Goal: Task Accomplishment & Management: Complete application form

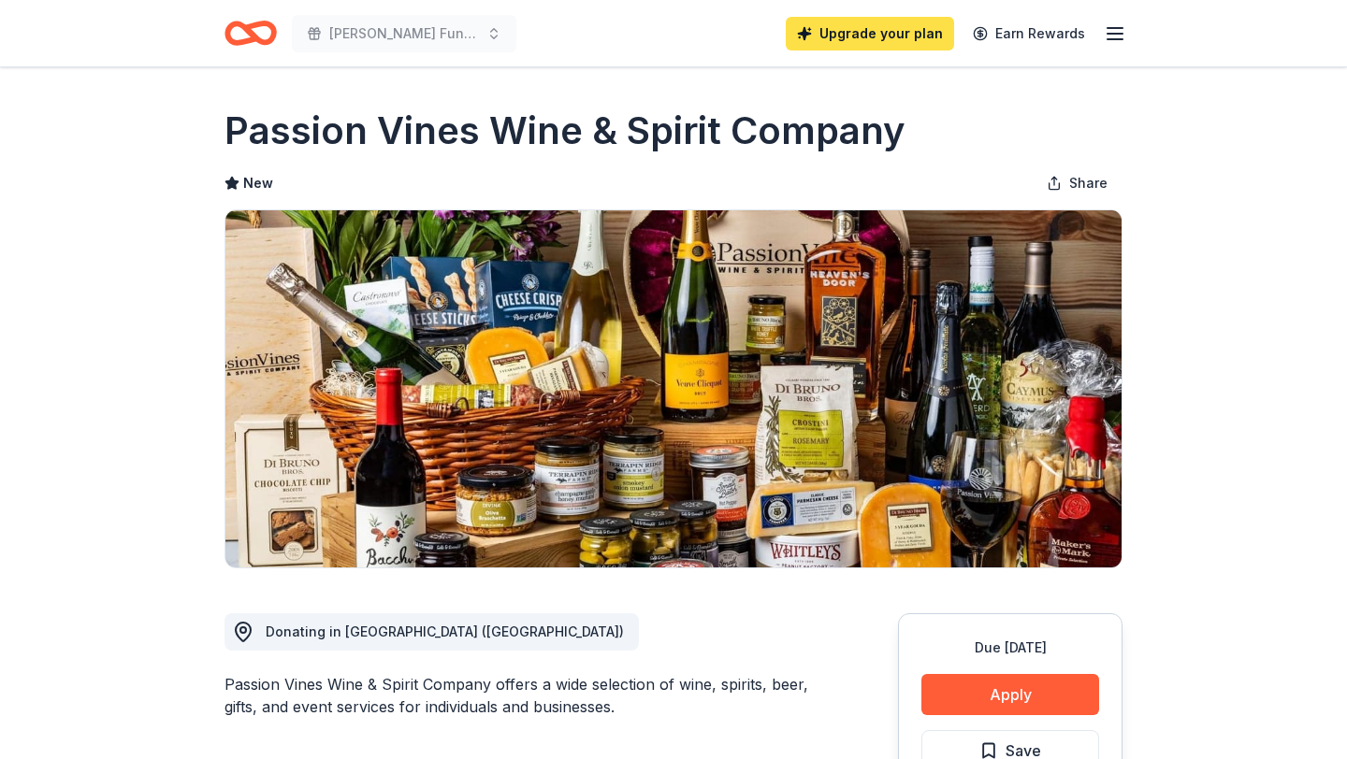
click at [880, 45] on link "Upgrade your plan" at bounding box center [869, 34] width 168 height 34
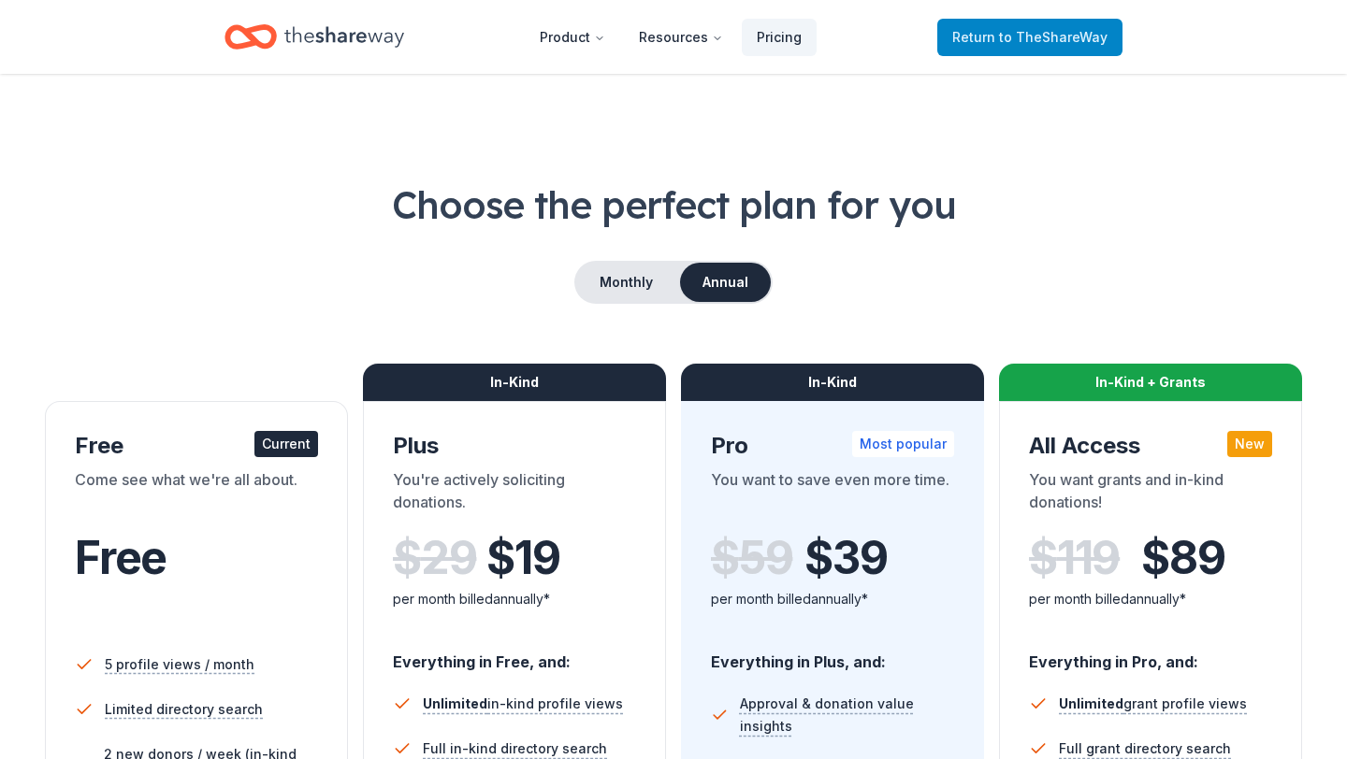
click at [1003, 33] on span "to TheShareWay" at bounding box center [1053, 37] width 108 height 16
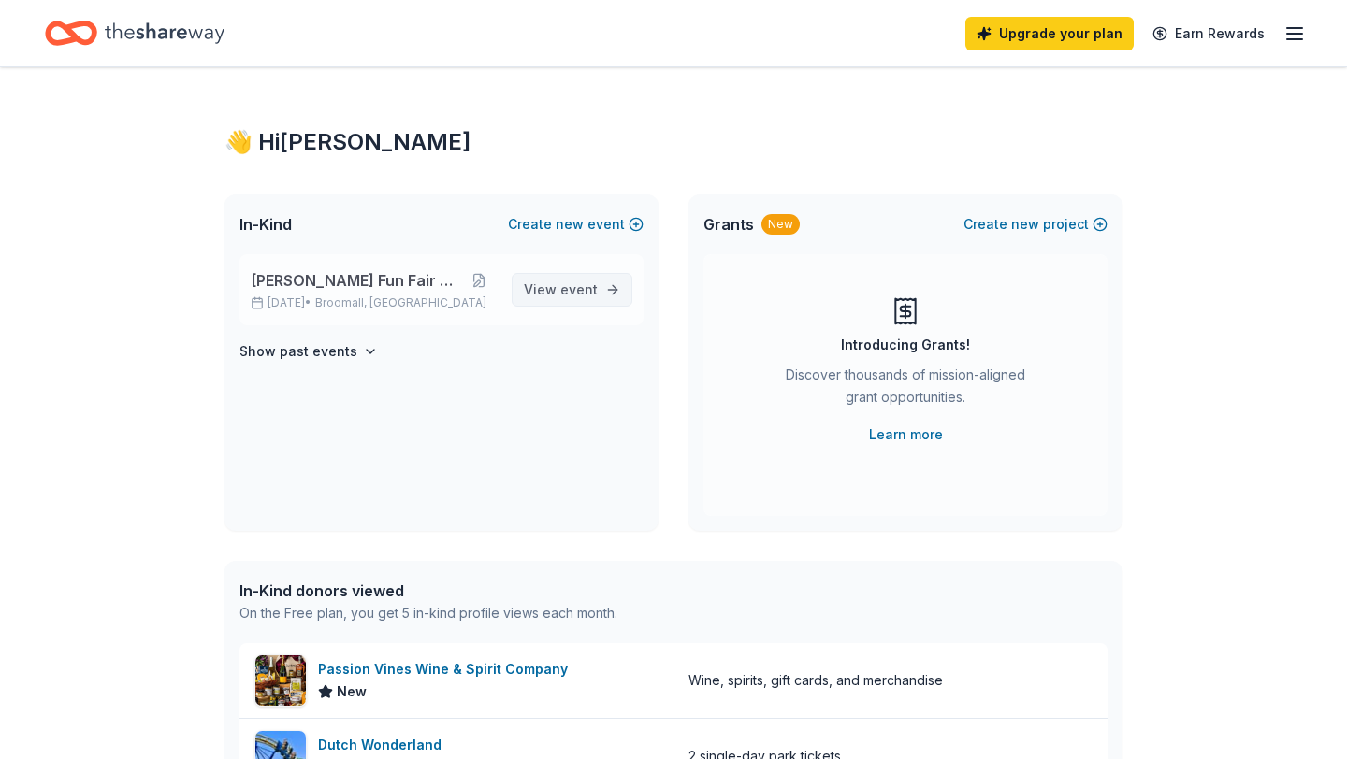
click at [564, 290] on span "event" at bounding box center [578, 289] width 37 height 16
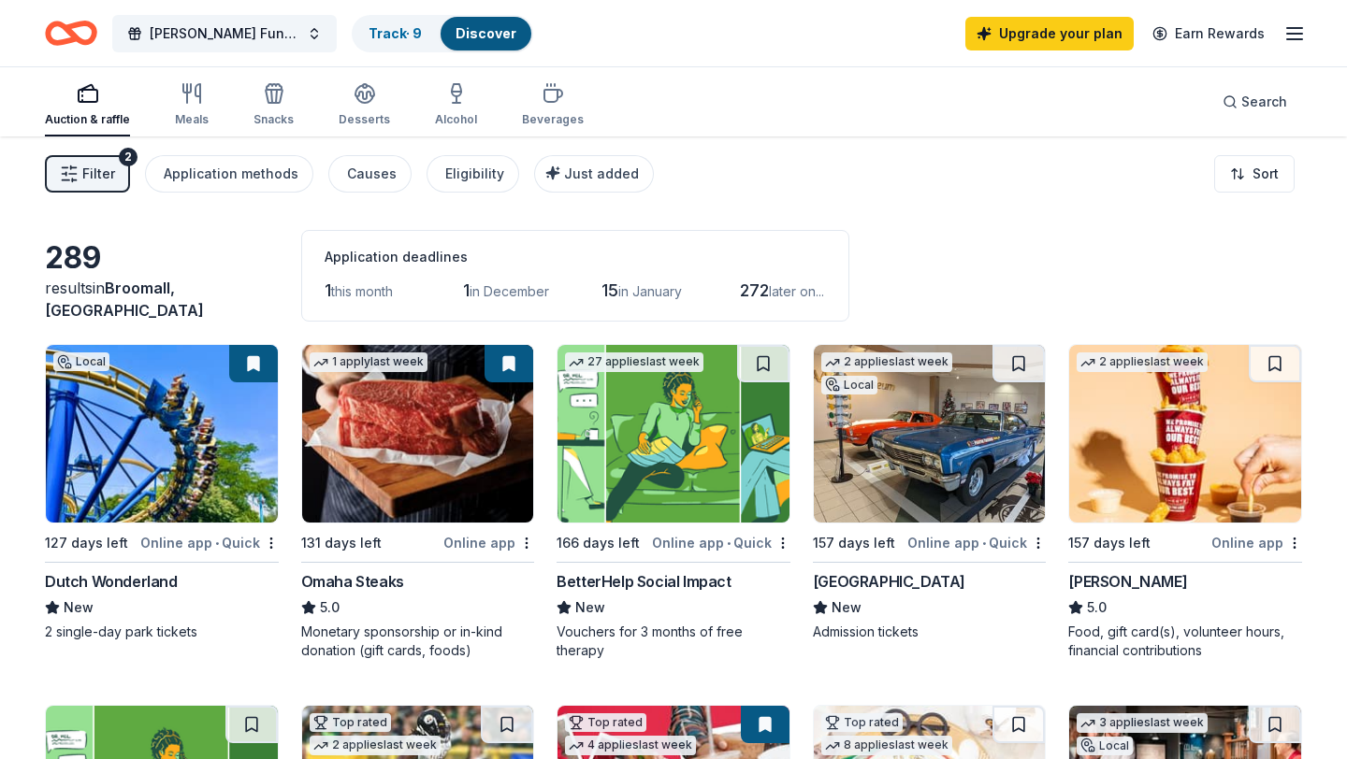
click at [238, 468] on img at bounding box center [162, 434] width 232 height 178
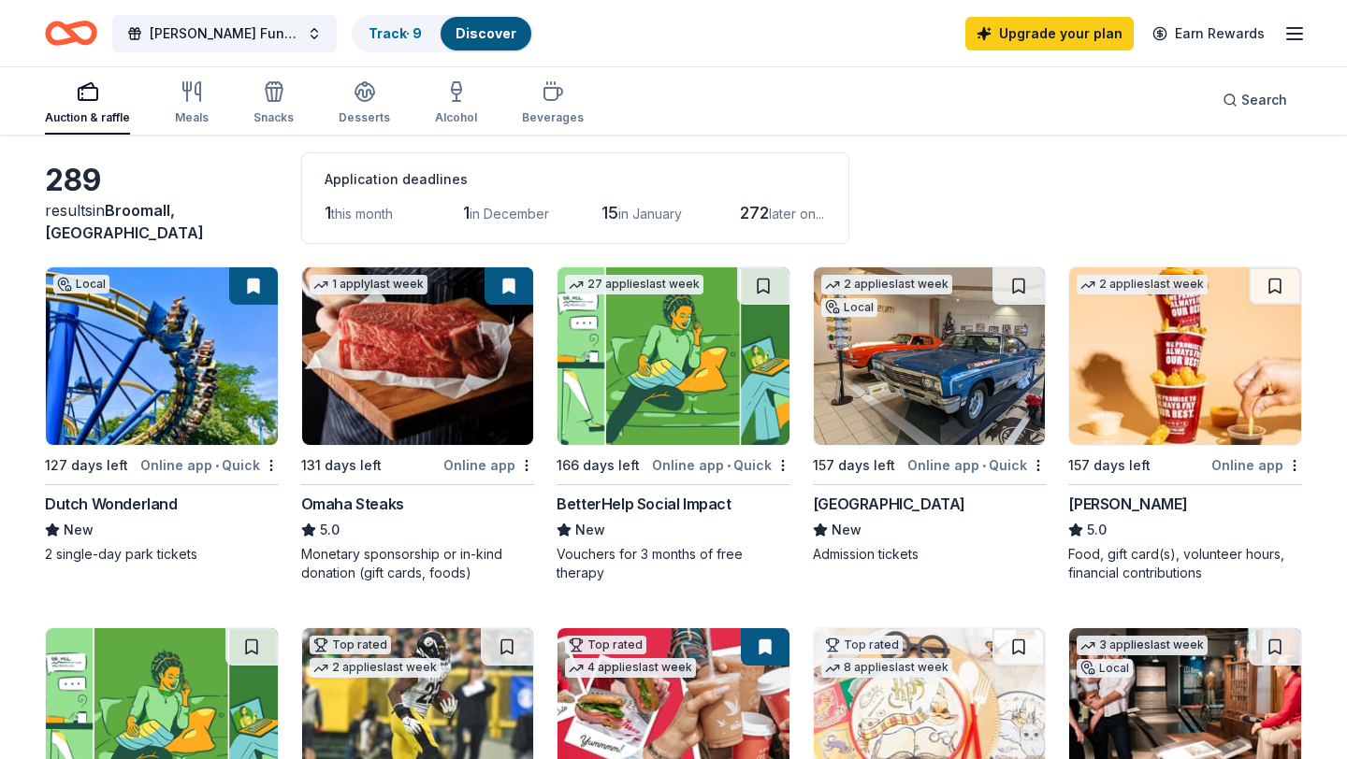
scroll to position [79, 0]
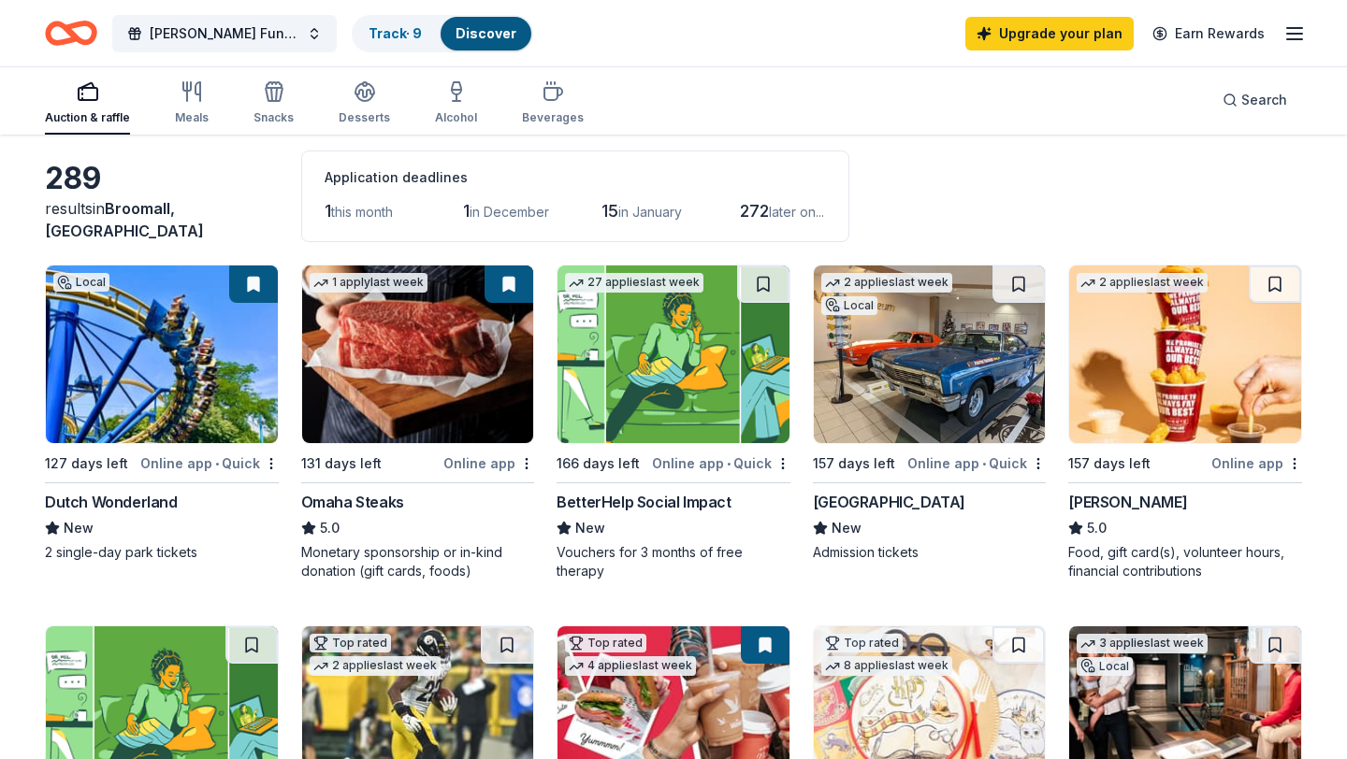
click at [892, 377] on img at bounding box center [930, 355] width 232 height 178
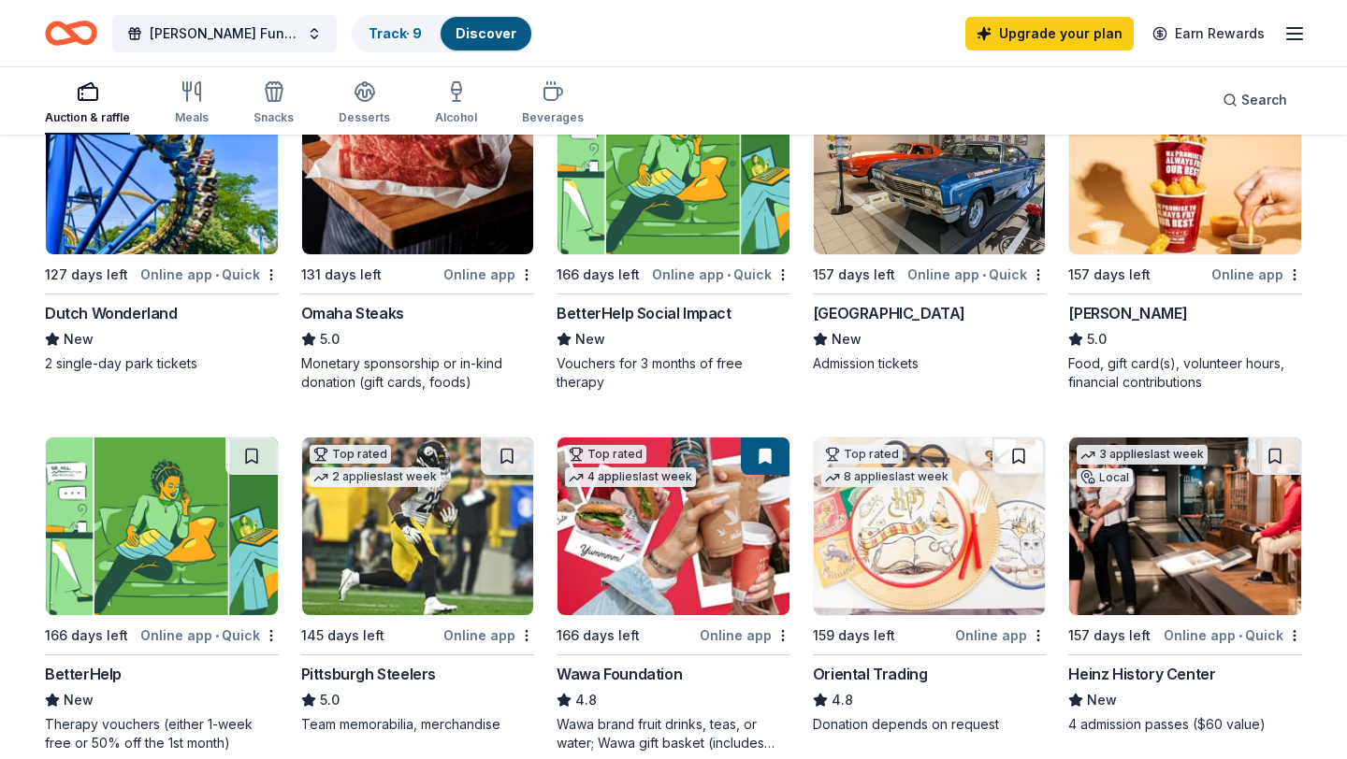
scroll to position [297, 0]
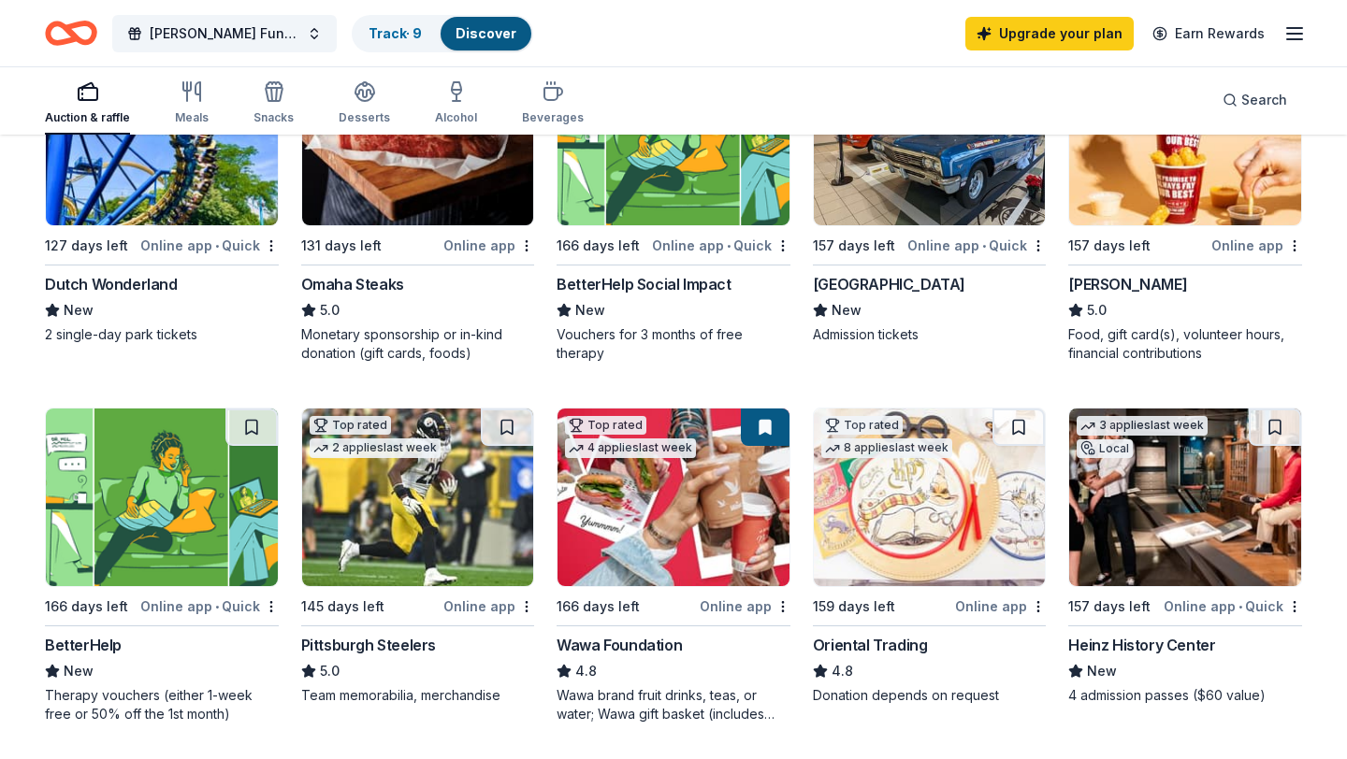
click at [676, 569] on img at bounding box center [673, 498] width 232 height 178
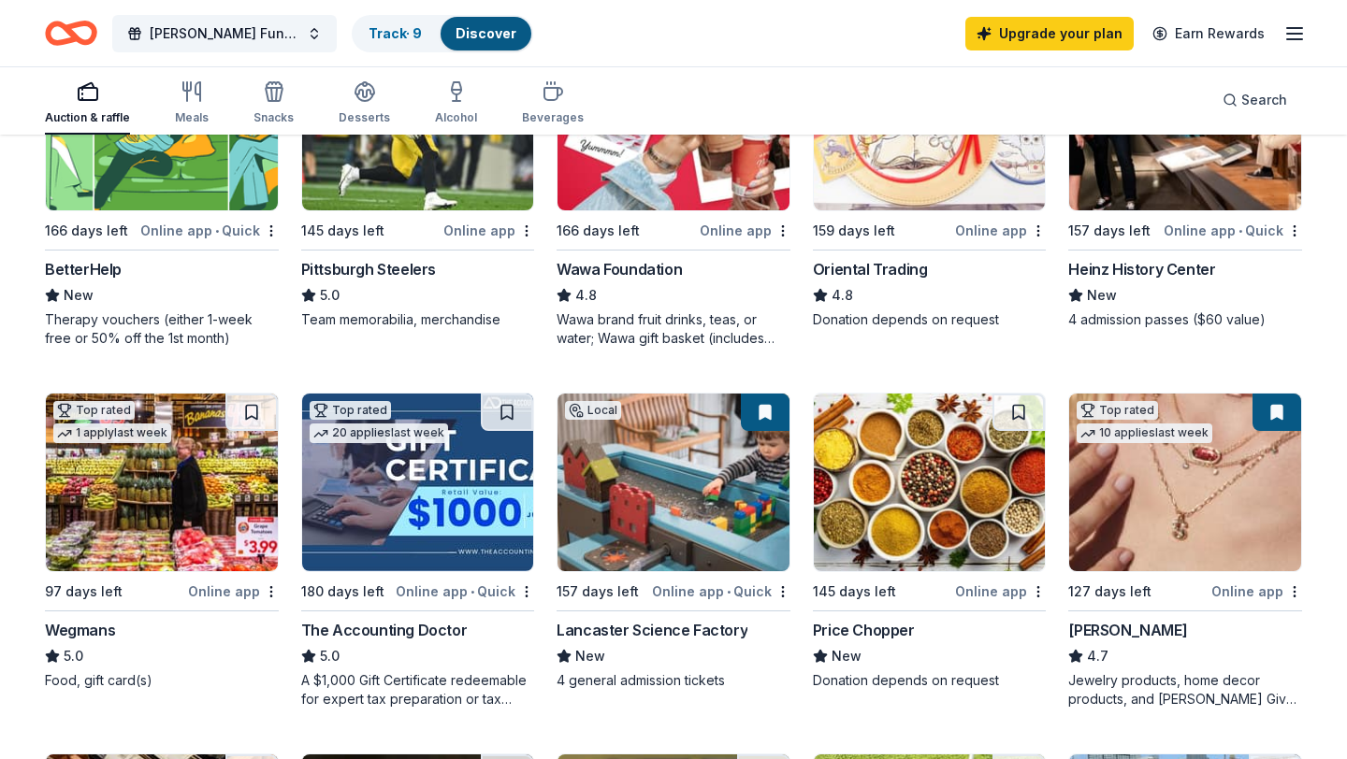
scroll to position [680, 0]
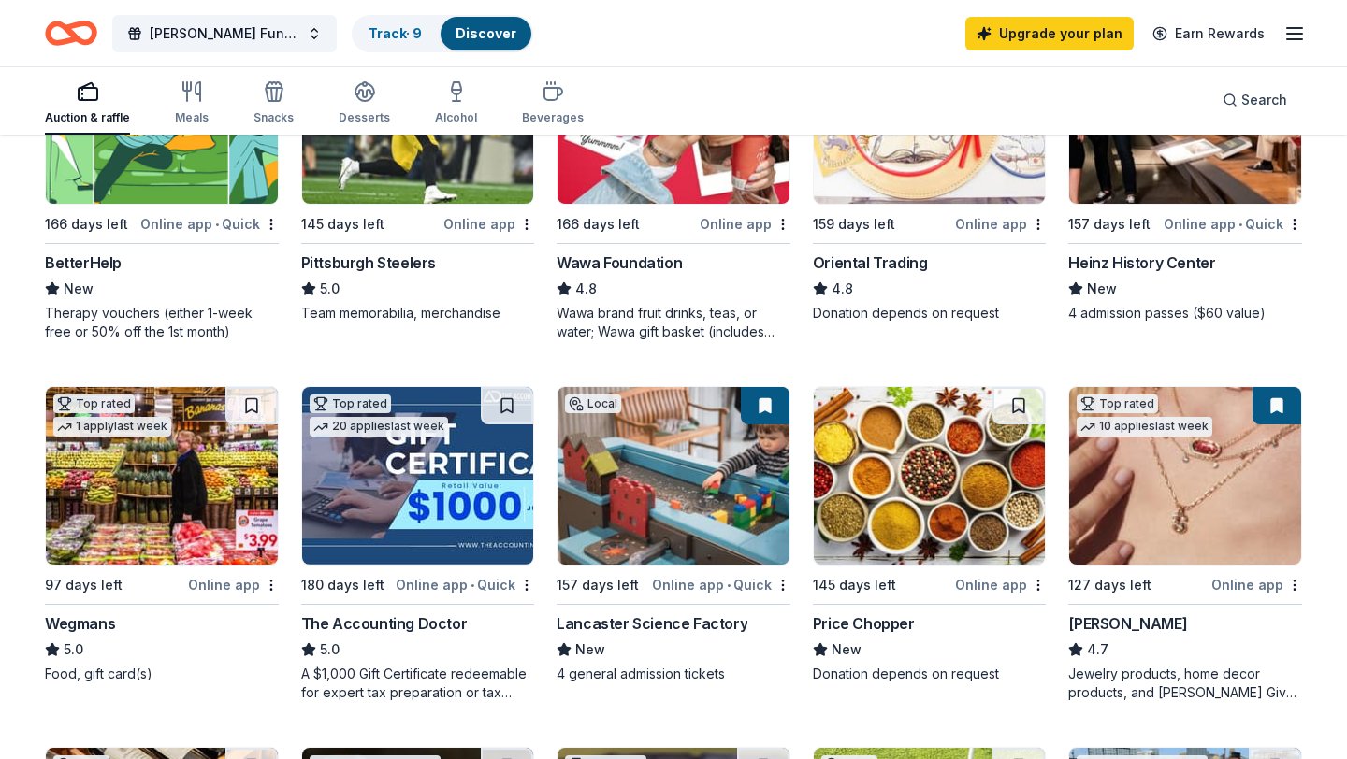
click at [175, 530] on img at bounding box center [162, 476] width 232 height 178
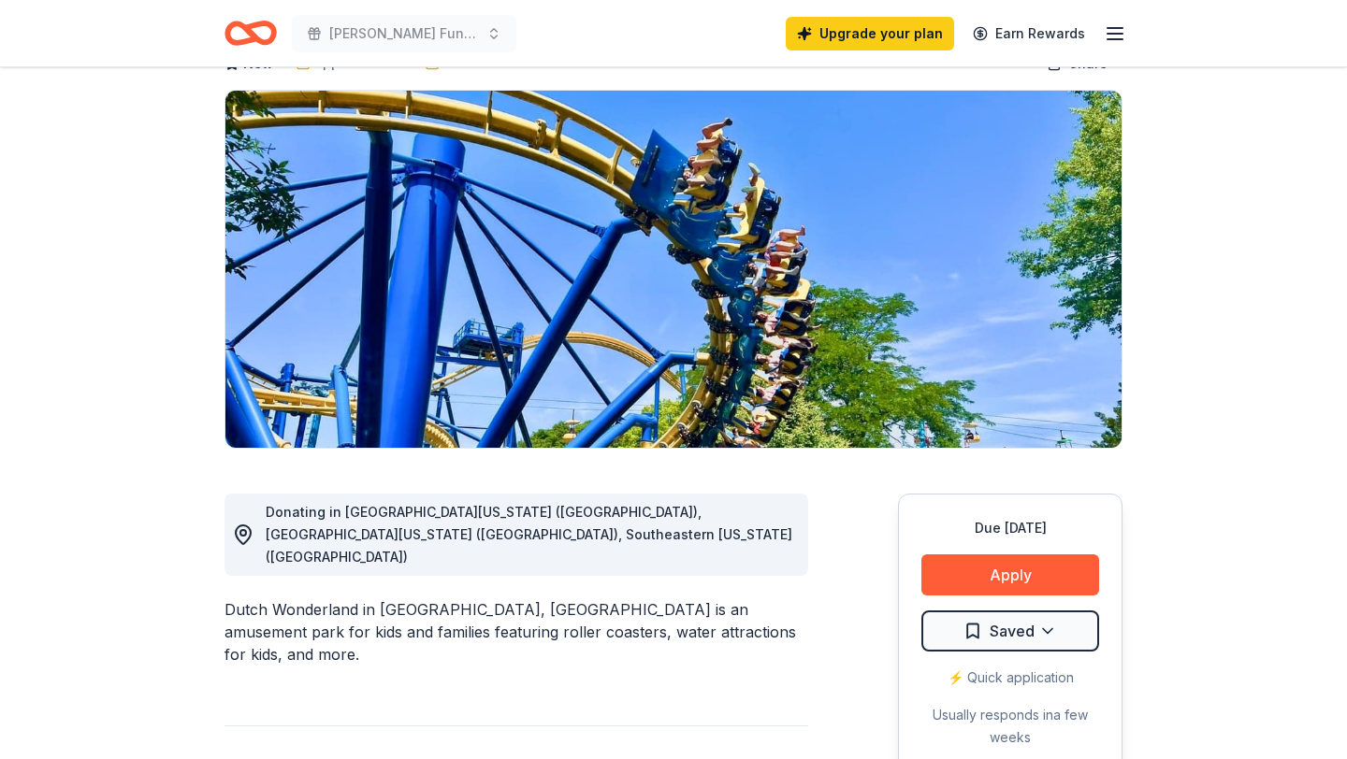
scroll to position [178, 0]
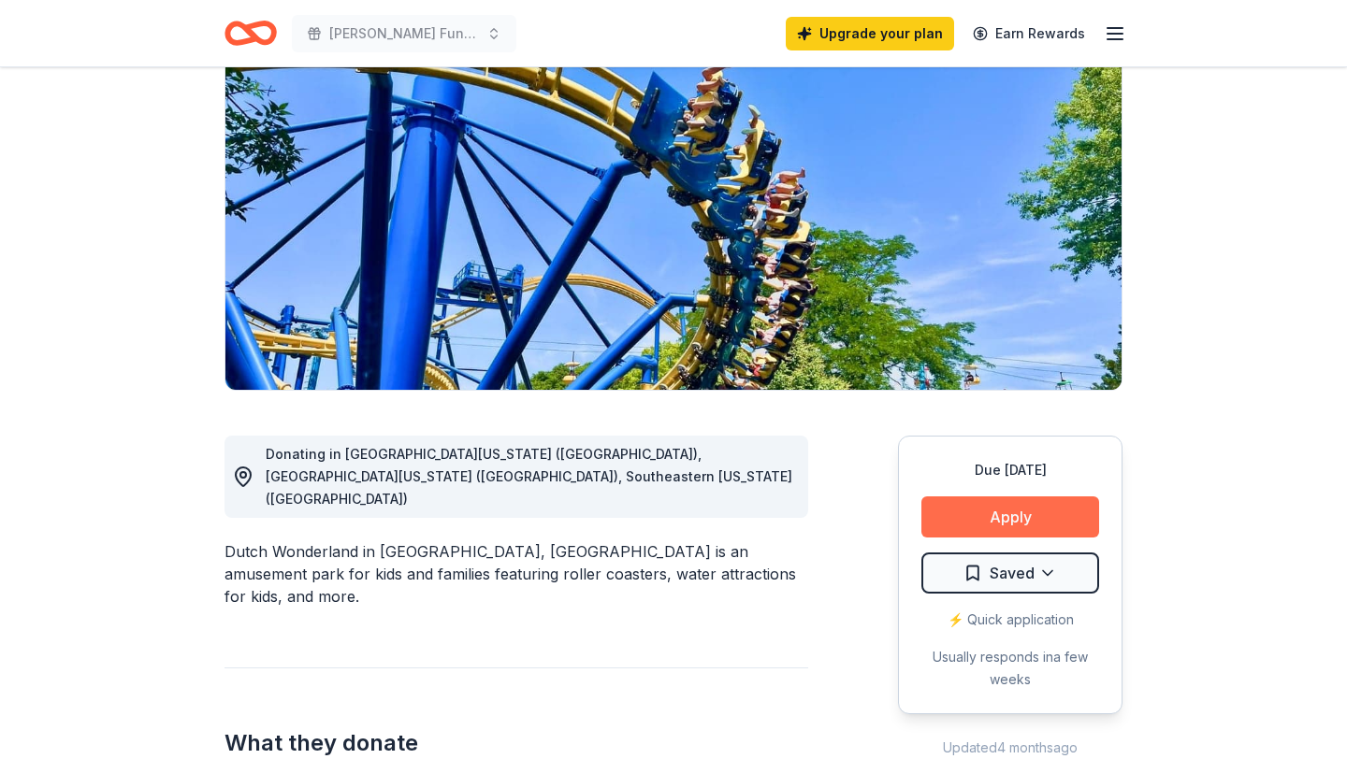
click at [966, 518] on button "Apply" at bounding box center [1010, 517] width 178 height 41
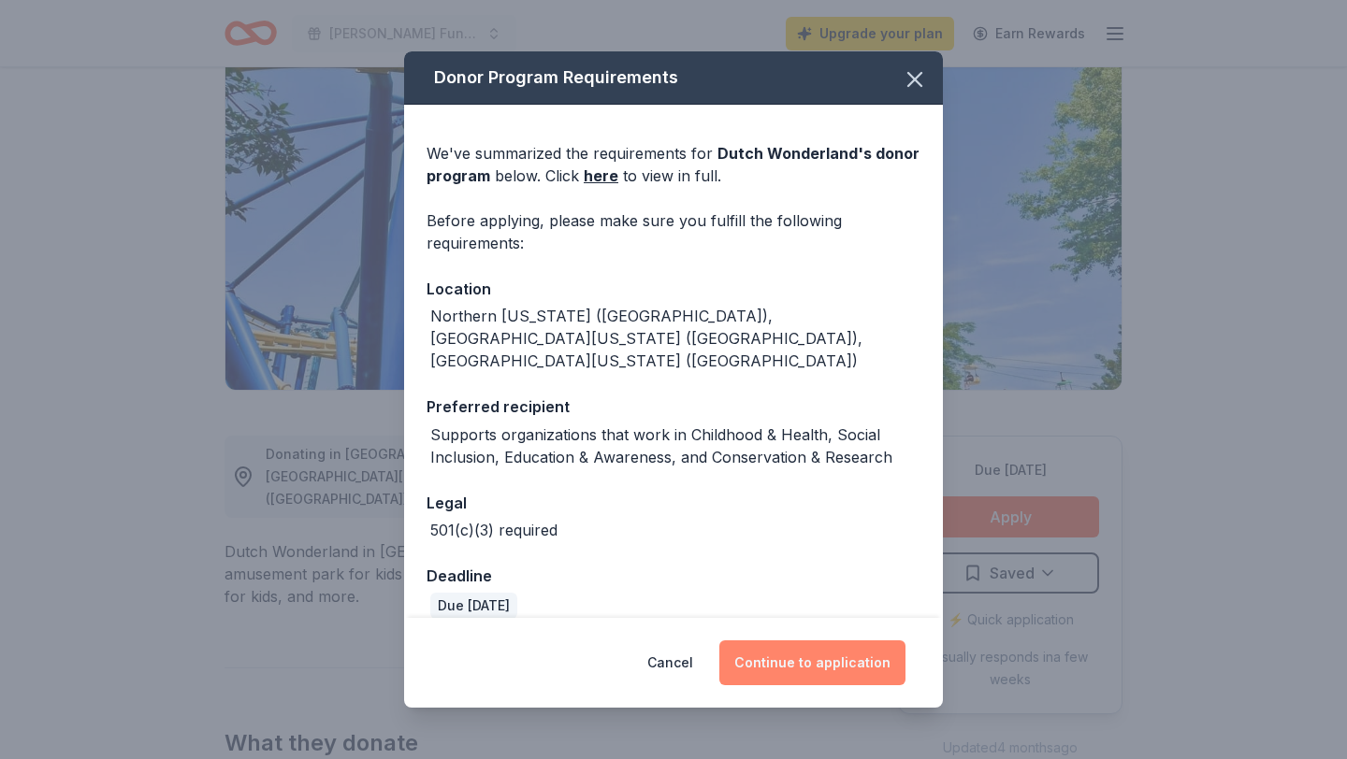
click at [771, 671] on button "Continue to application" at bounding box center [812, 663] width 186 height 45
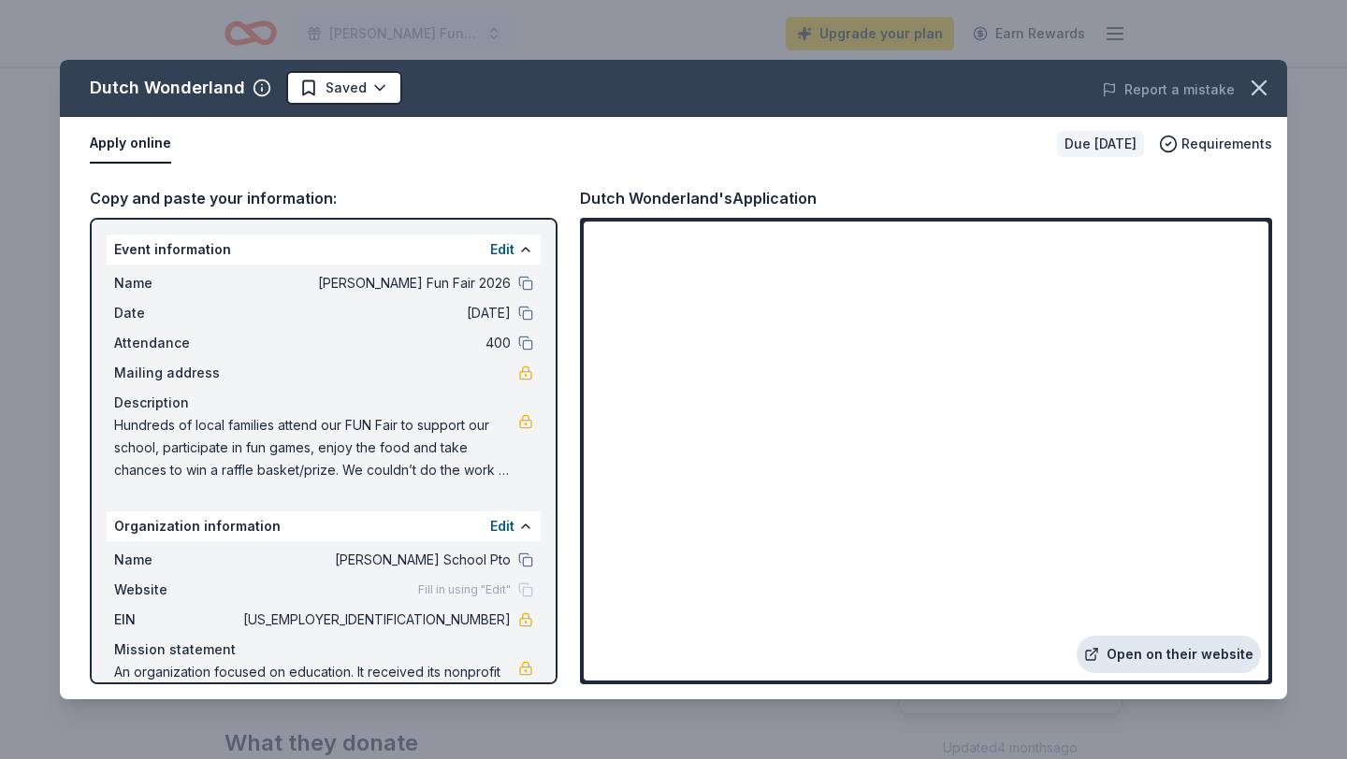
click at [1146, 656] on link "Open on their website" at bounding box center [1168, 654] width 184 height 37
click at [1262, 87] on icon "button" at bounding box center [1259, 88] width 26 height 26
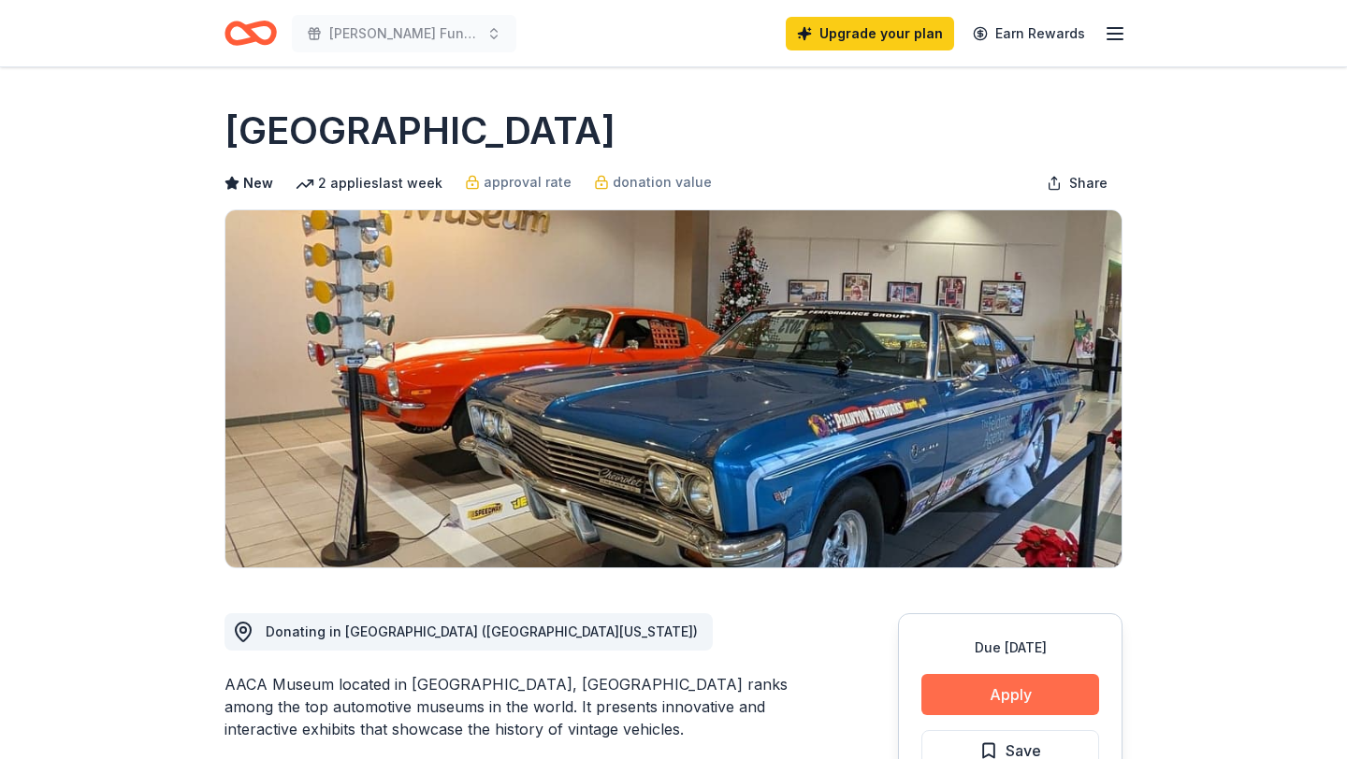
click at [1015, 698] on button "Apply" at bounding box center [1010, 694] width 178 height 41
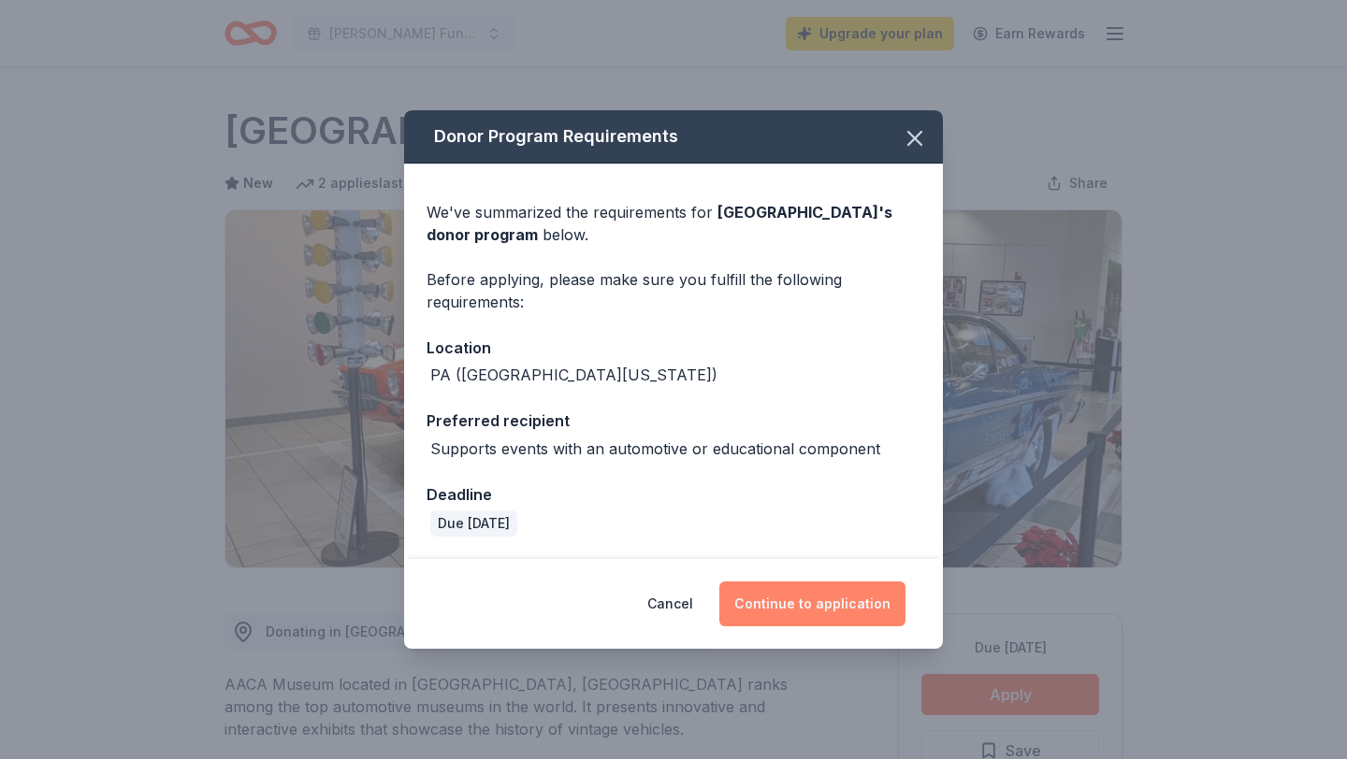
click at [838, 591] on button "Continue to application" at bounding box center [812, 604] width 186 height 45
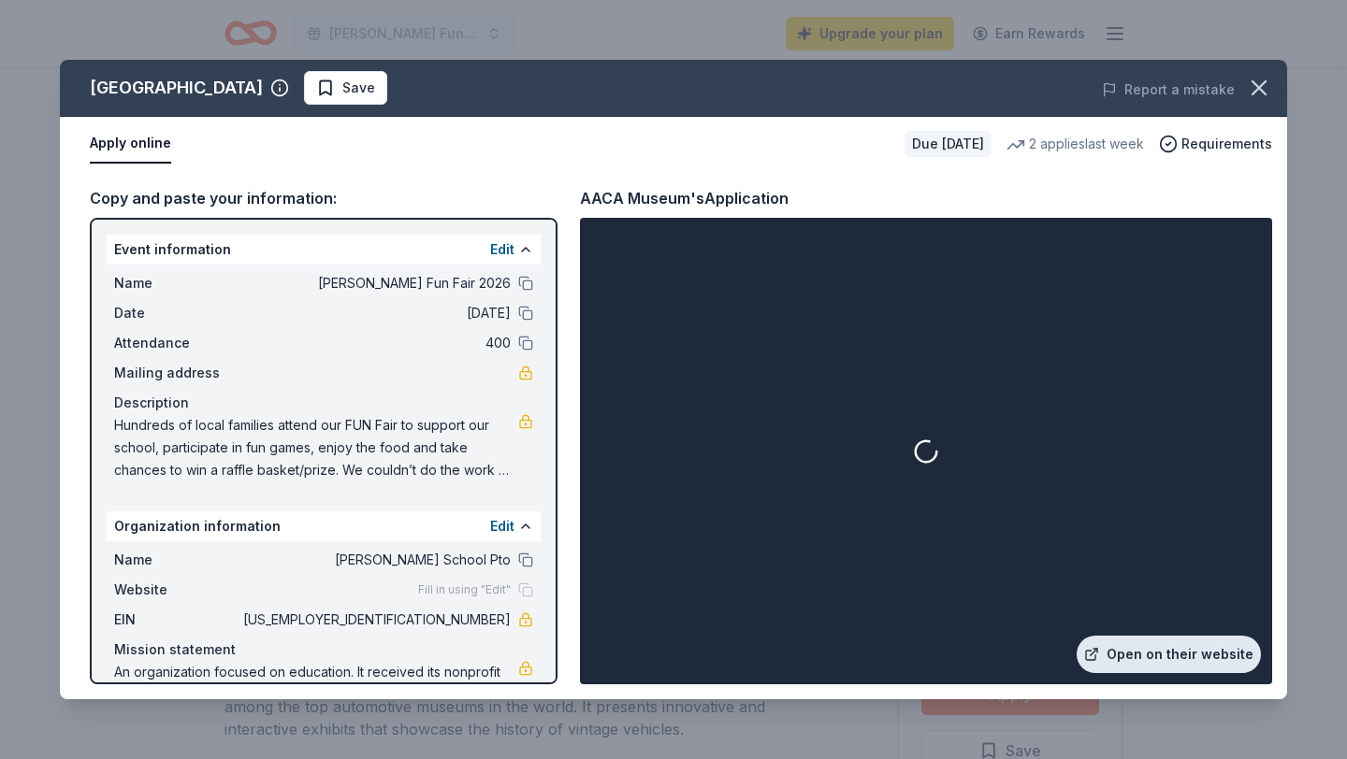
click at [1135, 664] on link "Open on their website" at bounding box center [1168, 654] width 184 height 37
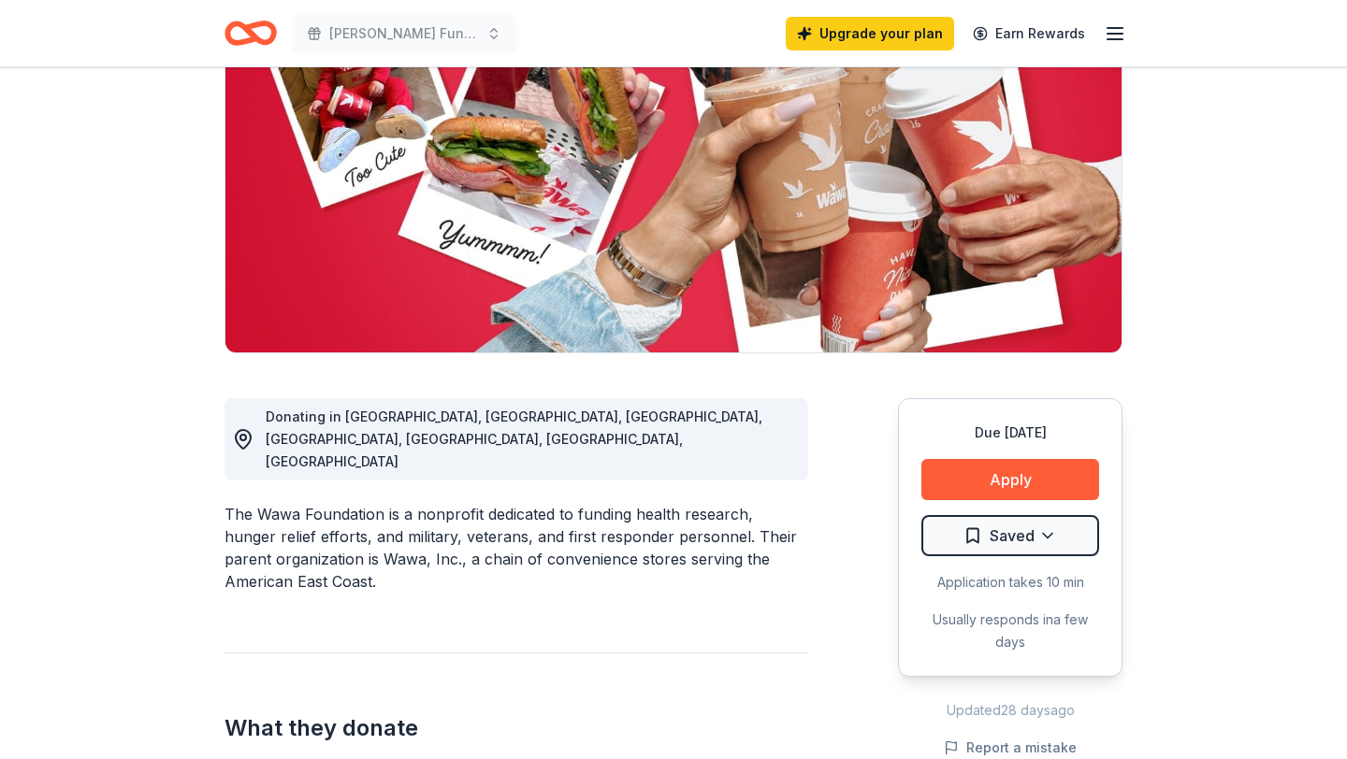
scroll to position [223, 0]
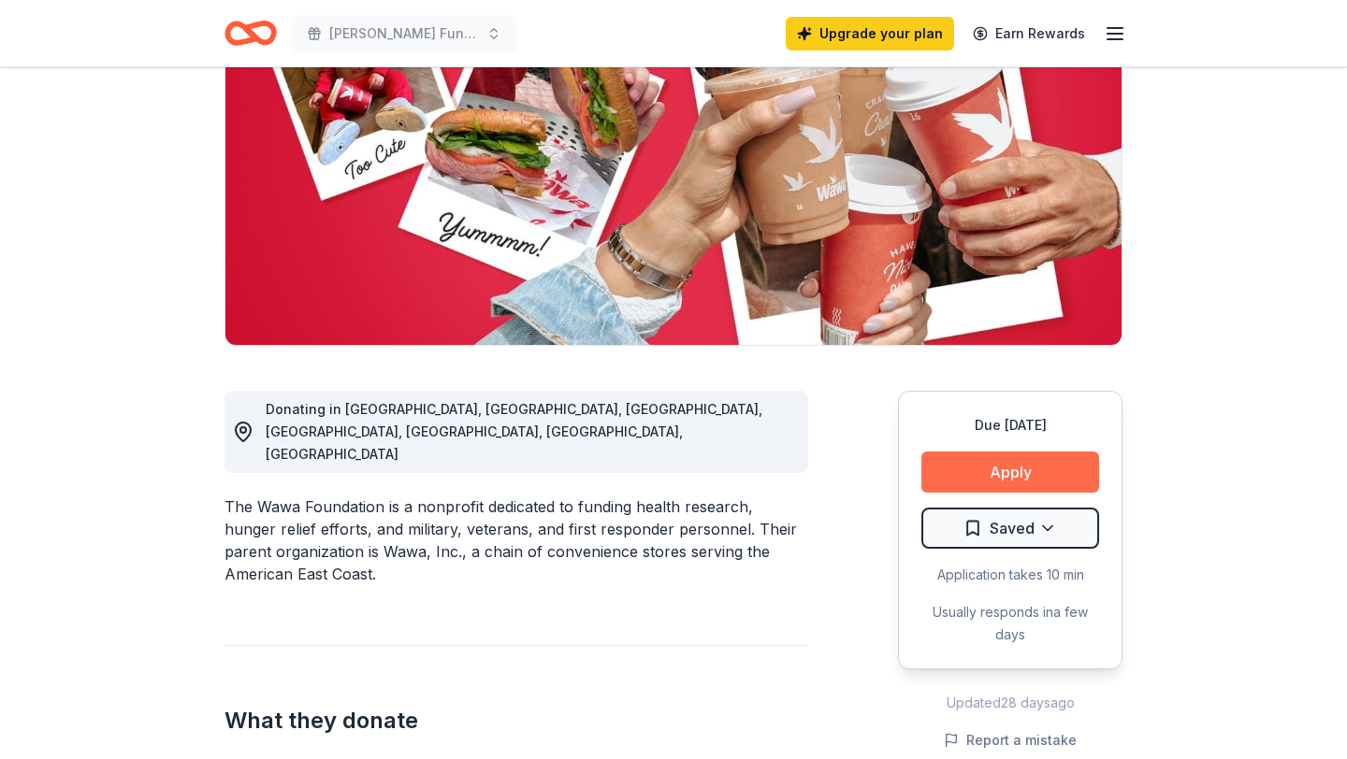
click at [974, 487] on button "Apply" at bounding box center [1010, 472] width 178 height 41
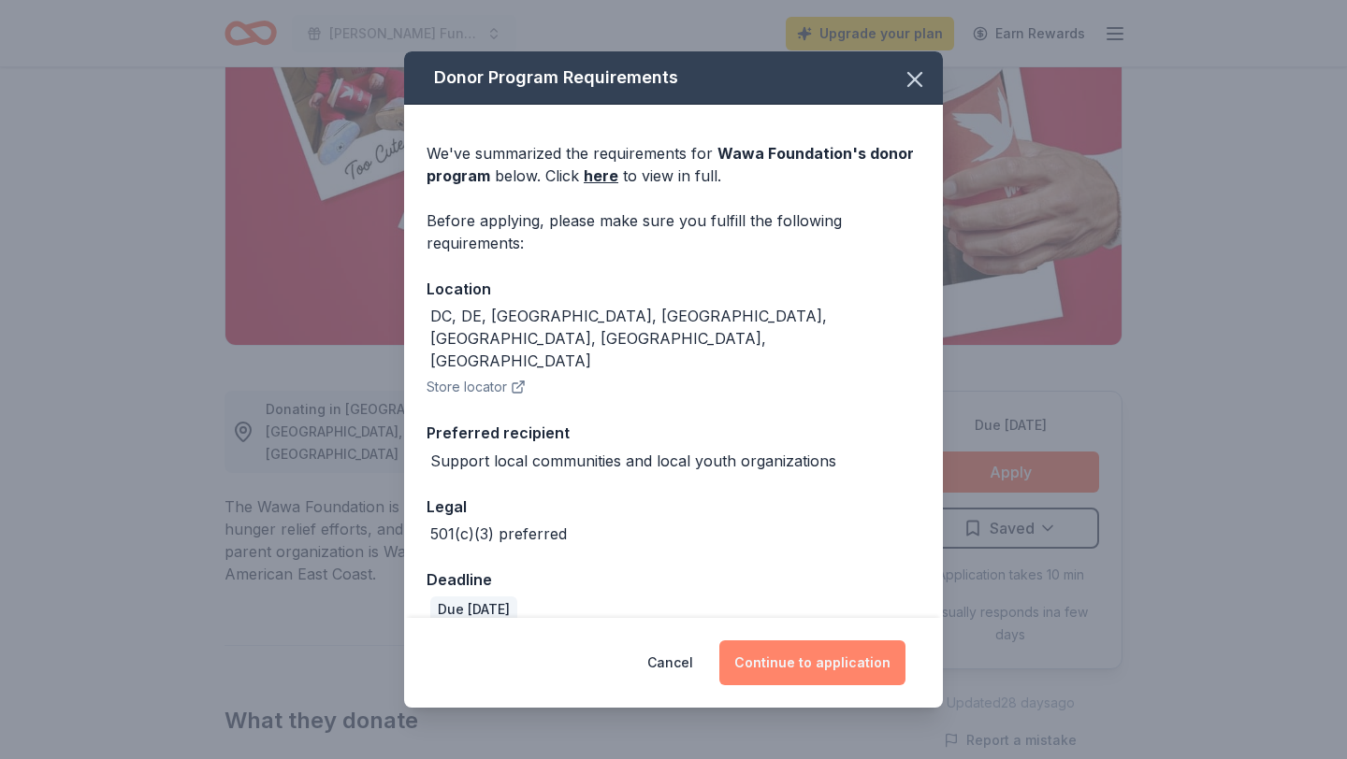
click at [817, 648] on button "Continue to application" at bounding box center [812, 663] width 186 height 45
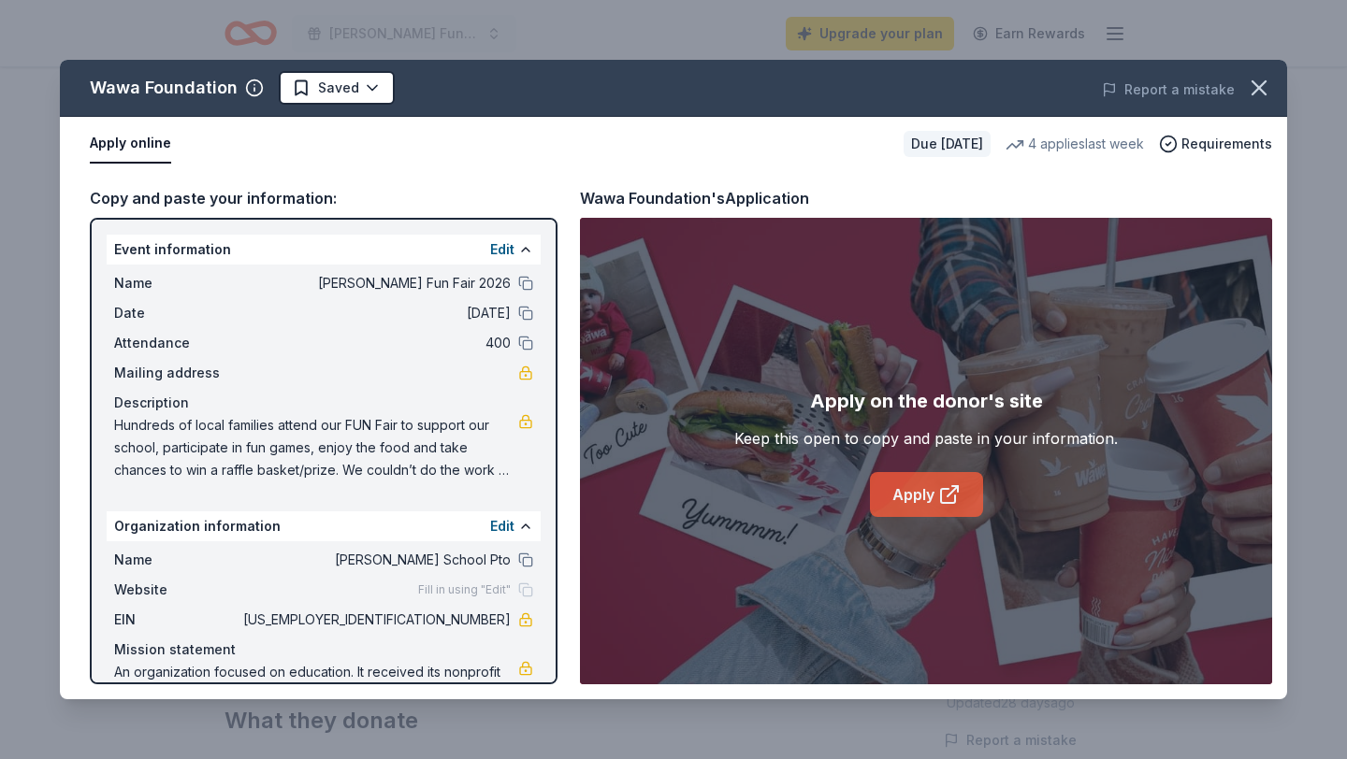
click at [950, 493] on icon at bounding box center [952, 491] width 10 height 10
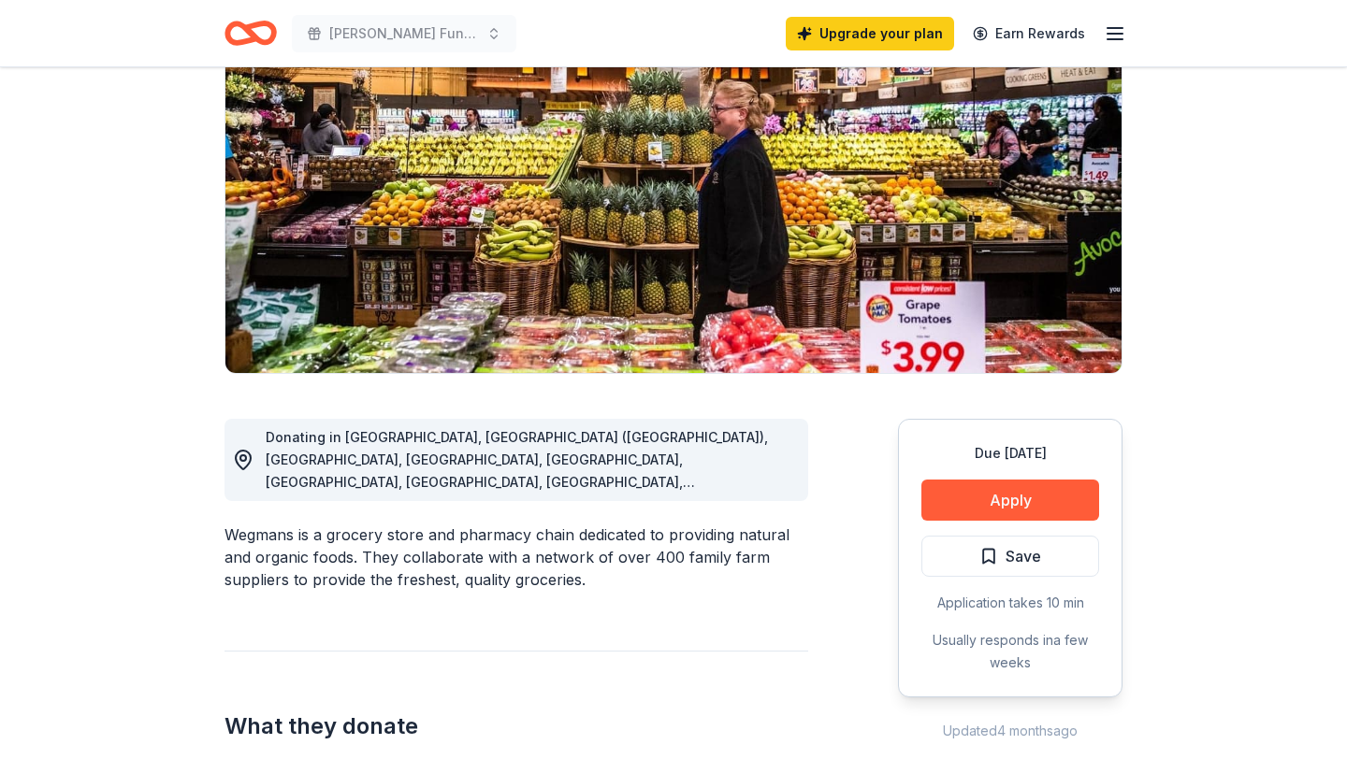
scroll to position [193, 0]
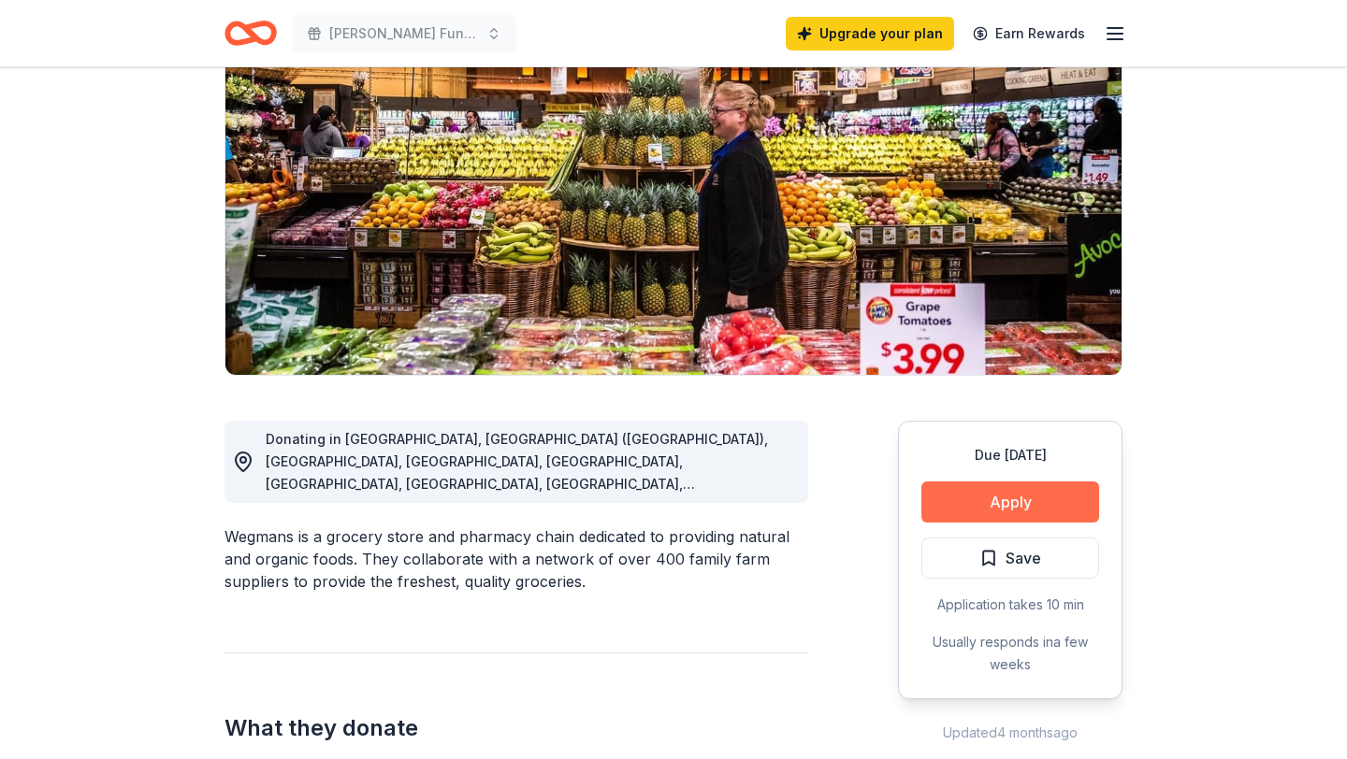
click at [1000, 502] on button "Apply" at bounding box center [1010, 502] width 178 height 41
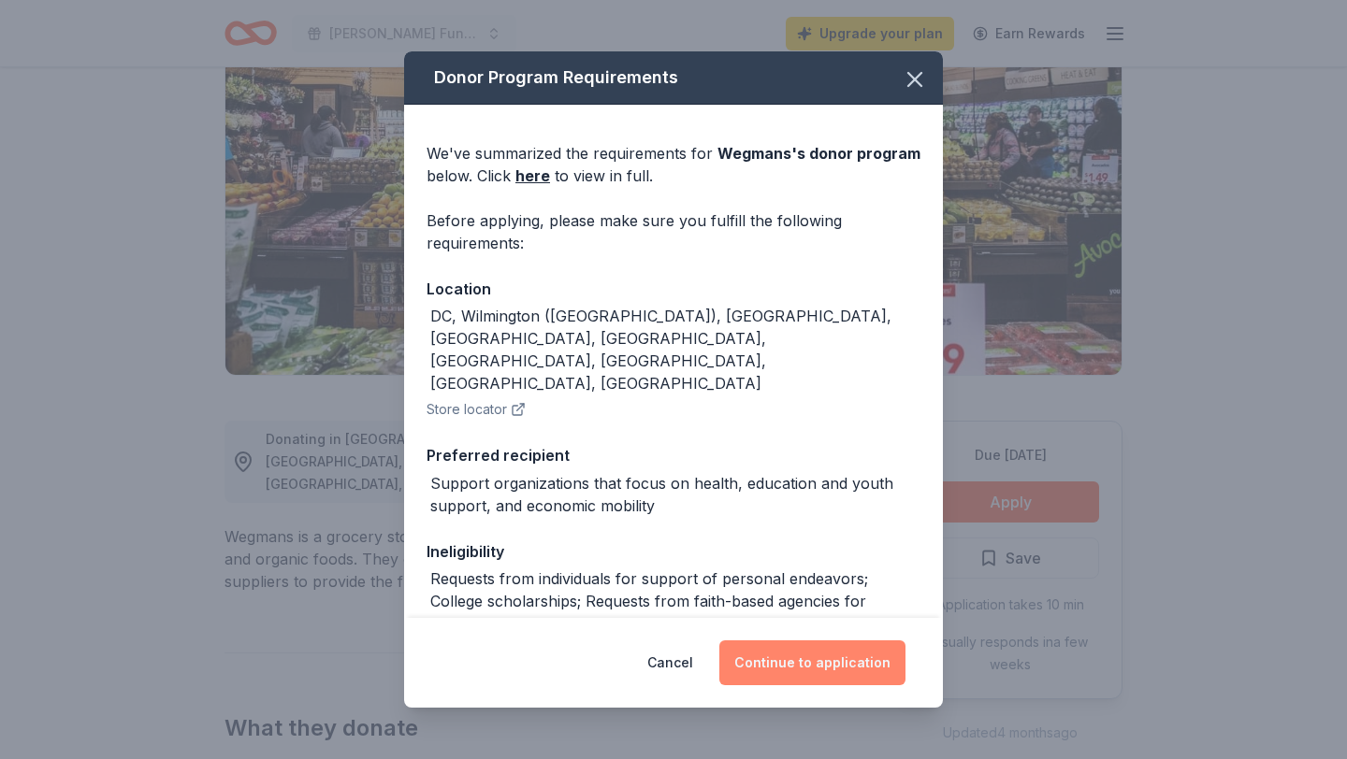
click at [828, 680] on button "Continue to application" at bounding box center [812, 663] width 186 height 45
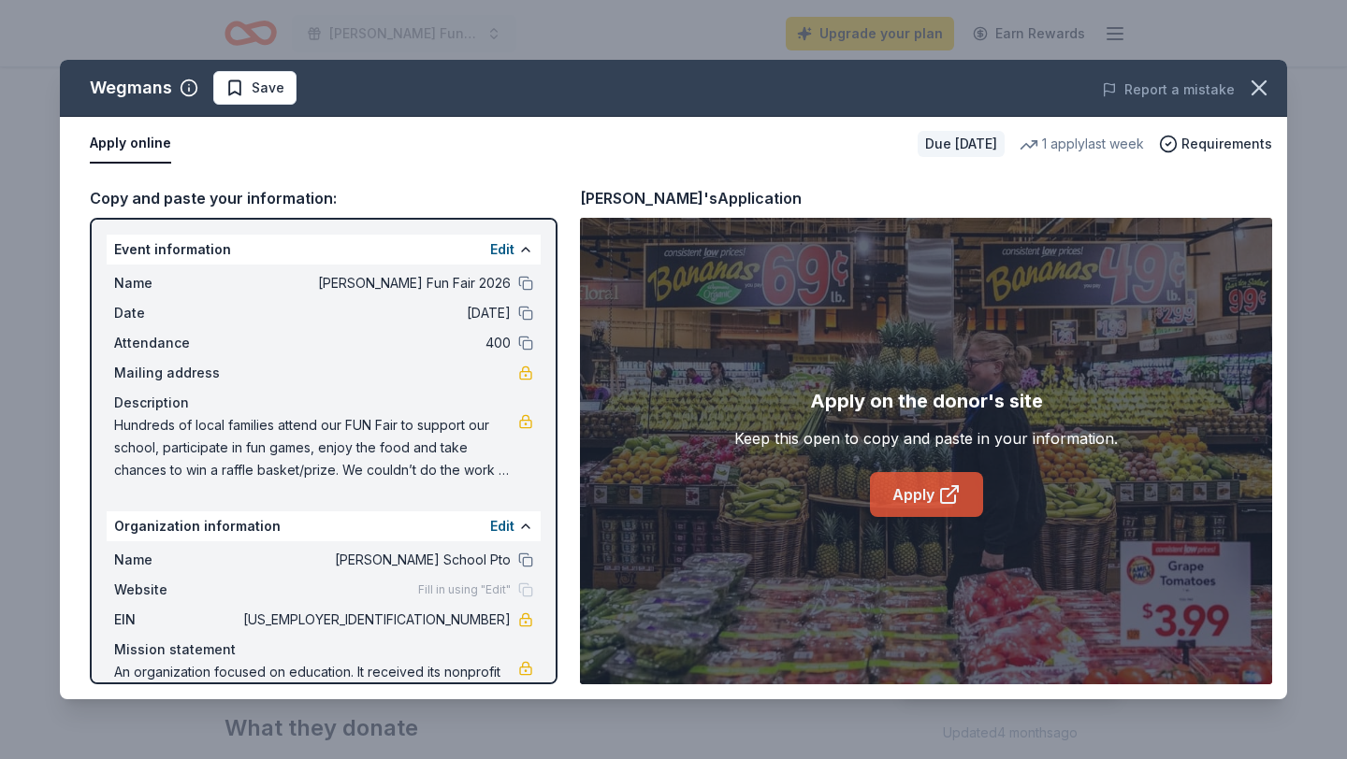
click at [942, 486] on icon at bounding box center [949, 494] width 22 height 22
